Goal: Register for event/course

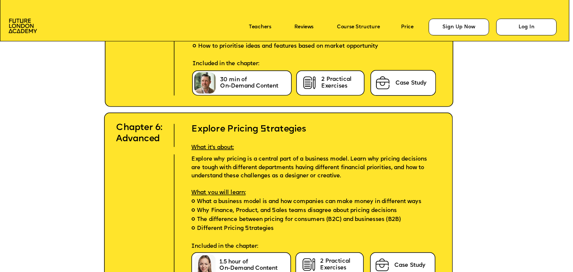
scroll to position [2761, 0]
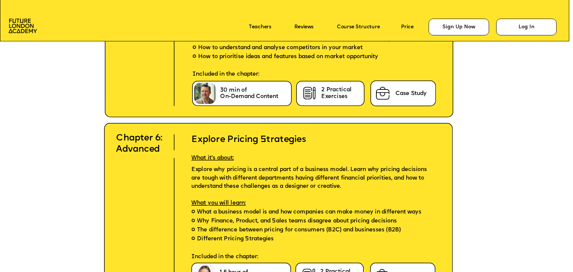
click at [330, 96] on span "2 Practical Exercises" at bounding box center [336, 93] width 30 height 13
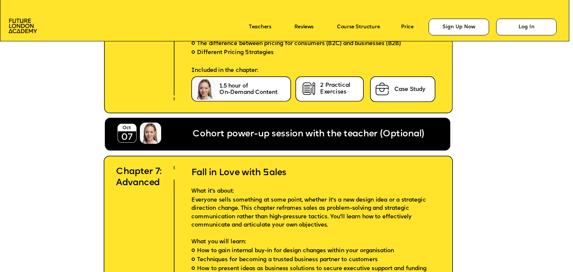
scroll to position [2985, 0]
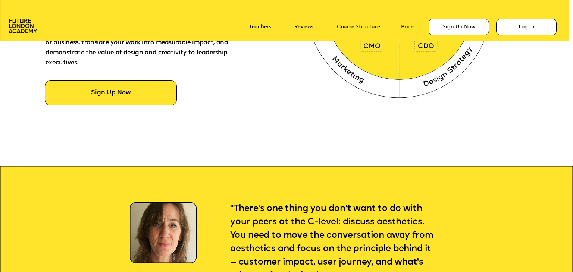
scroll to position [373, 0]
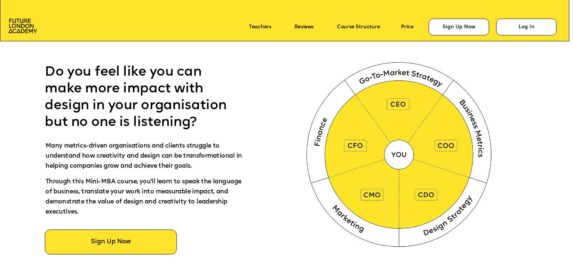
click at [404, 160] on img at bounding box center [400, 153] width 213 height 214
click at [337, 162] on img at bounding box center [400, 153] width 213 height 214
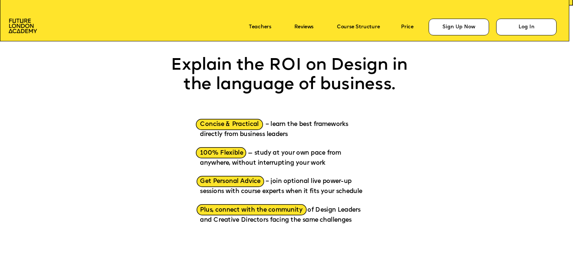
scroll to position [813, 0]
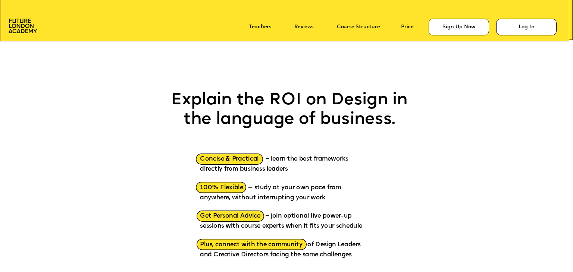
click at [256, 154] on p "Concise & Practical – learn the best frameworks directly from business leaders" at bounding box center [284, 160] width 169 height 29
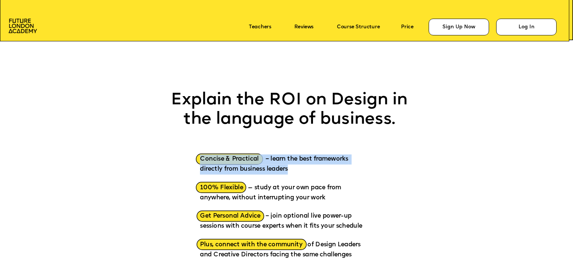
click at [256, 154] on p "Concise & Practical – learn the best frameworks directly from business leaders" at bounding box center [284, 160] width 169 height 29
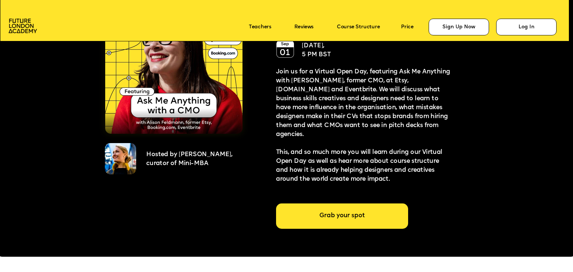
click at [334, 215] on div "Grab your spot" at bounding box center [342, 216] width 132 height 25
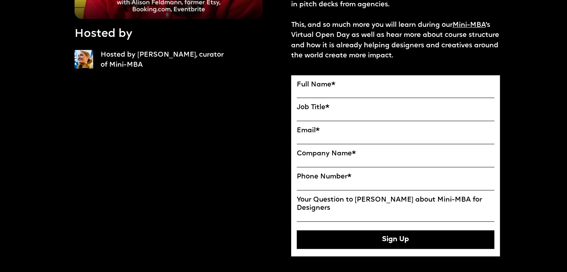
scroll to position [298, 0]
